Goal: Navigation & Orientation: Find specific page/section

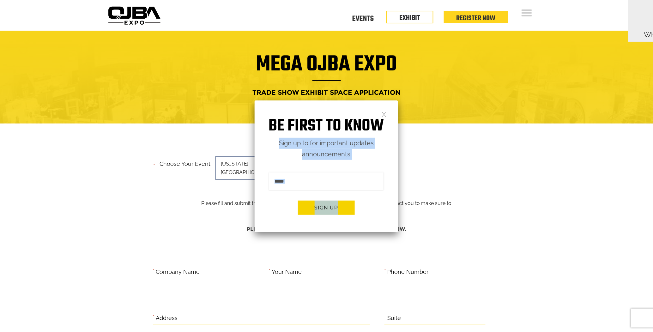
click at [386, 115] on div "Be first to know Sign up to for important updates announcements Sign me up for …" at bounding box center [327, 167] width 144 height 132
drag, startPoint x: 386, startPoint y: 115, endPoint x: 391, endPoint y: 98, distance: 17.3
click at [386, 114] on link at bounding box center [384, 113] width 5 height 5
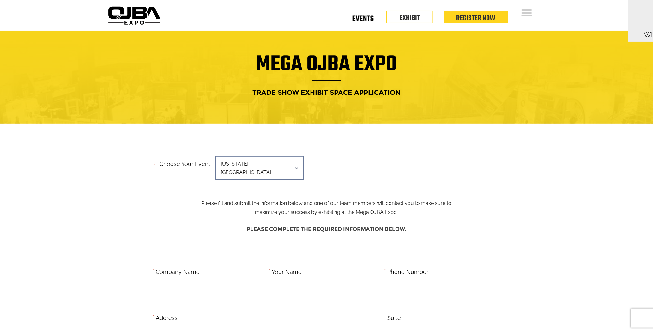
click at [370, 19] on link "Events" at bounding box center [362, 20] width 21 height 2
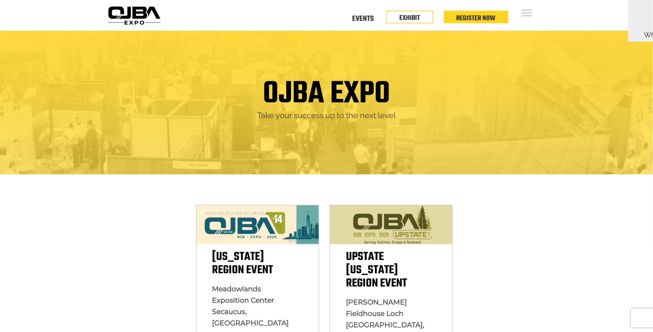
scroll to position [94, 0]
